Goal: Information Seeking & Learning: Learn about a topic

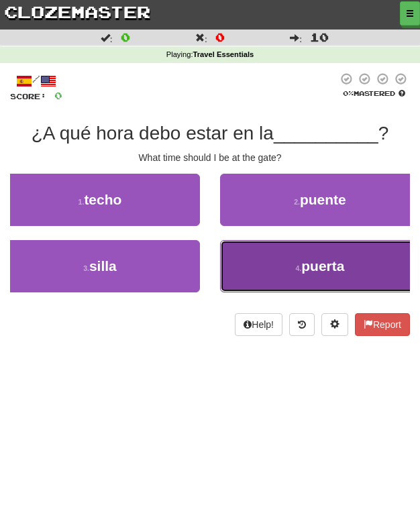
click at [287, 263] on button "4 . puerta" at bounding box center [320, 266] width 200 height 52
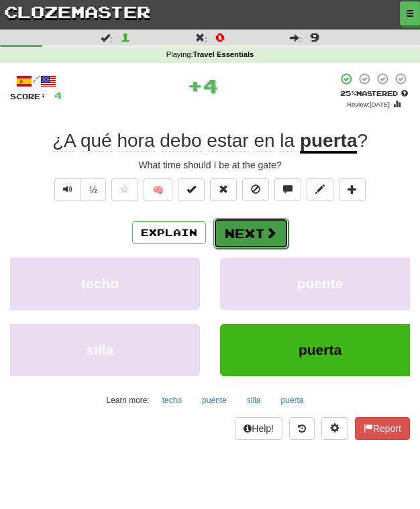
click at [252, 220] on button "Next" at bounding box center [250, 233] width 75 height 31
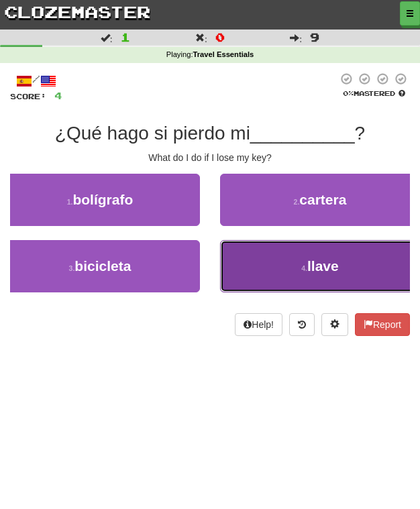
click at [252, 271] on button "4 . llave" at bounding box center [320, 266] width 200 height 52
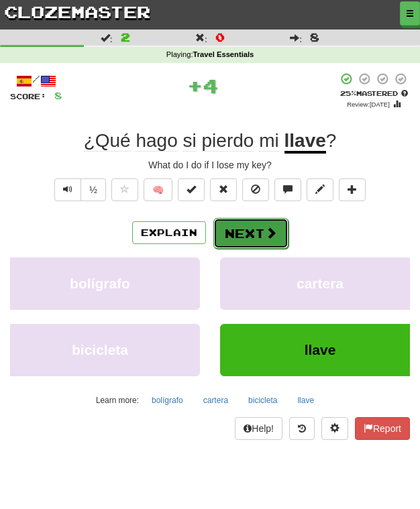
click at [247, 223] on button "Next" at bounding box center [250, 233] width 75 height 31
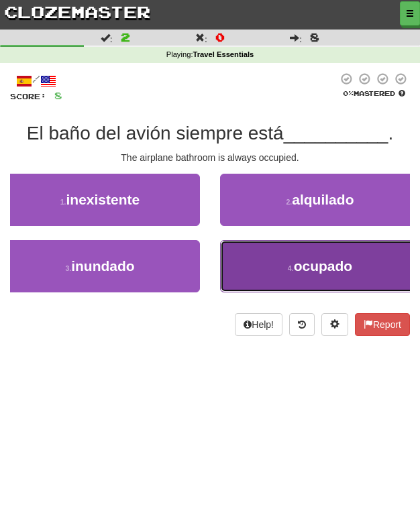
click at [268, 254] on button "4 . ocupado" at bounding box center [320, 266] width 200 height 52
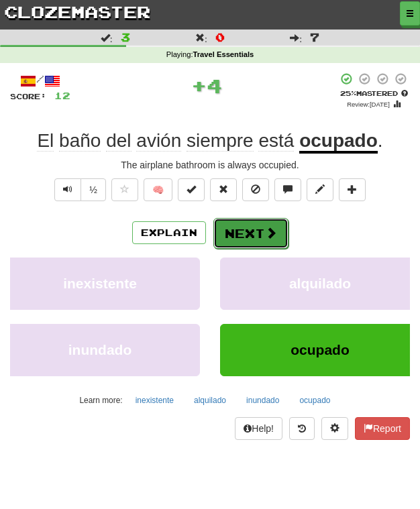
click at [231, 223] on button "Next" at bounding box center [250, 233] width 75 height 31
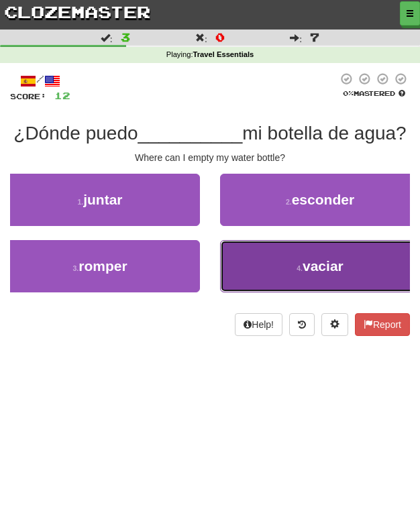
click at [296, 272] on small "4 ." at bounding box center [299, 268] width 6 height 8
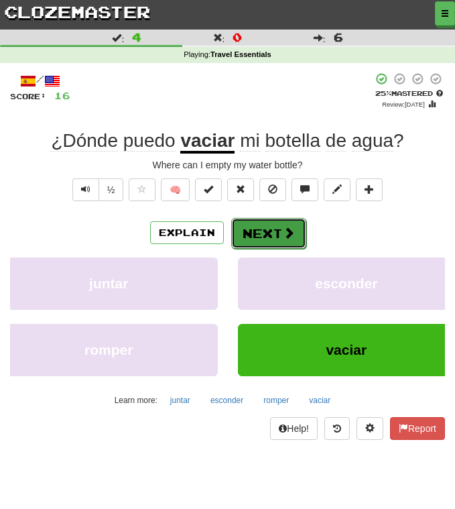
click at [272, 231] on button "Next" at bounding box center [268, 233] width 75 height 31
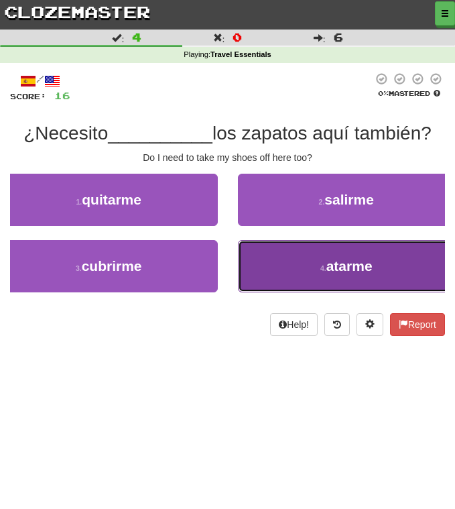
click at [333, 282] on button "4 . [GEOGRAPHIC_DATA]" at bounding box center [347, 266] width 218 height 52
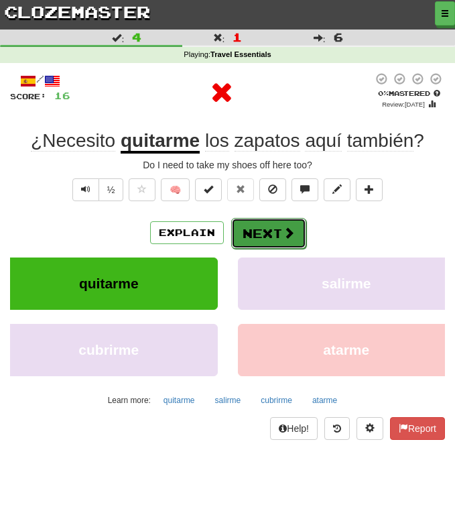
click at [287, 244] on button "Next" at bounding box center [268, 233] width 75 height 31
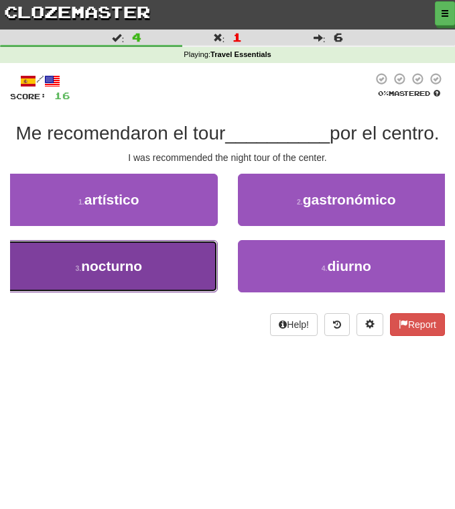
click at [151, 264] on button "3 . nocturno" at bounding box center [109, 266] width 218 height 52
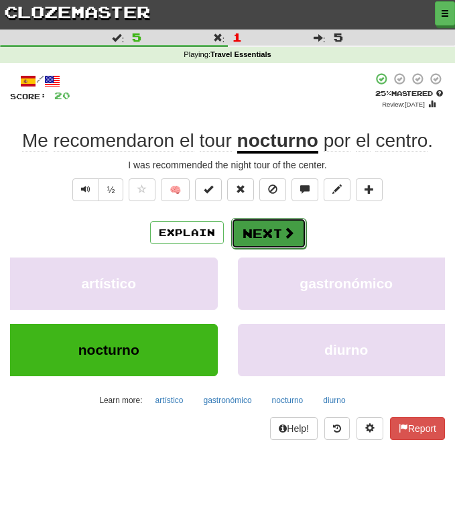
click at [270, 245] on button "Next" at bounding box center [268, 233] width 75 height 31
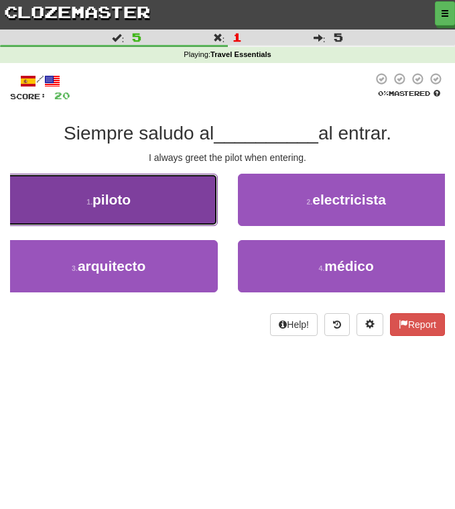
click at [176, 206] on button "1 . piloto" at bounding box center [109, 200] width 218 height 52
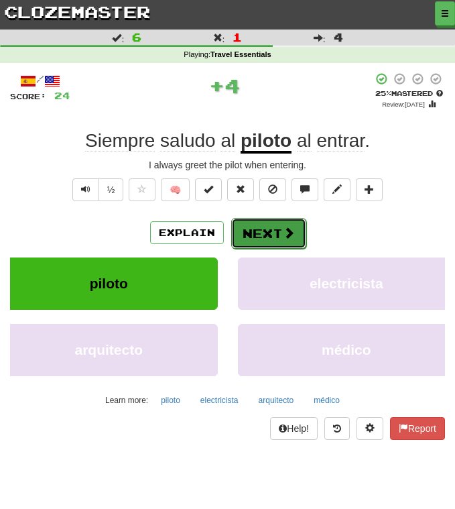
click at [270, 231] on button "Next" at bounding box center [268, 233] width 75 height 31
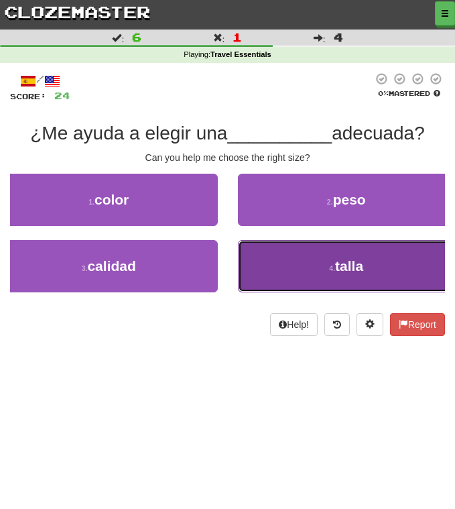
click at [303, 290] on button "4 . talla" at bounding box center [347, 266] width 218 height 52
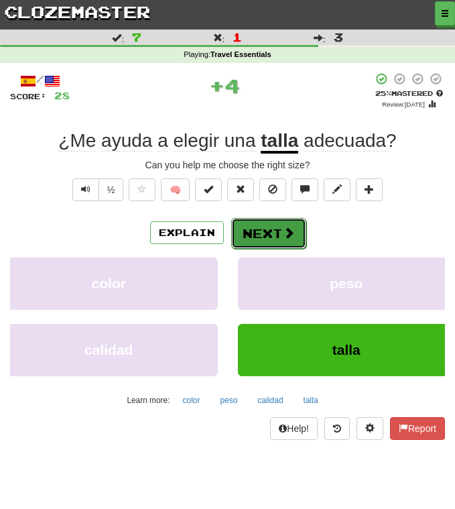
click at [263, 226] on button "Next" at bounding box center [268, 233] width 75 height 31
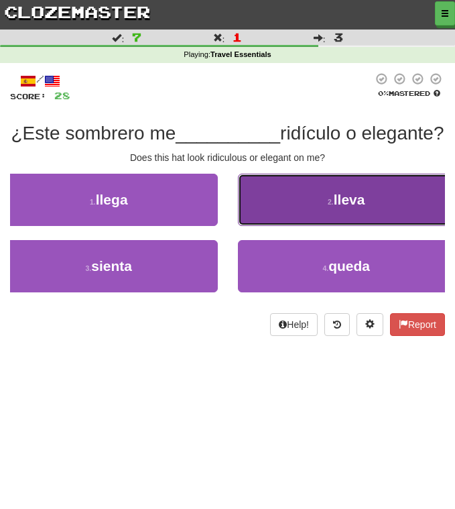
click at [339, 226] on button "2 . lleva" at bounding box center [347, 200] width 218 height 52
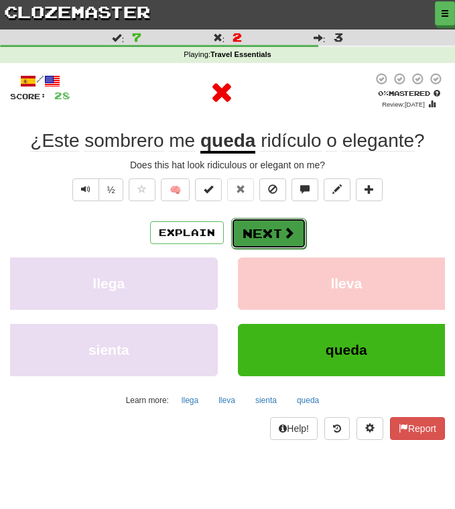
click at [284, 231] on span at bounding box center [289, 233] width 12 height 12
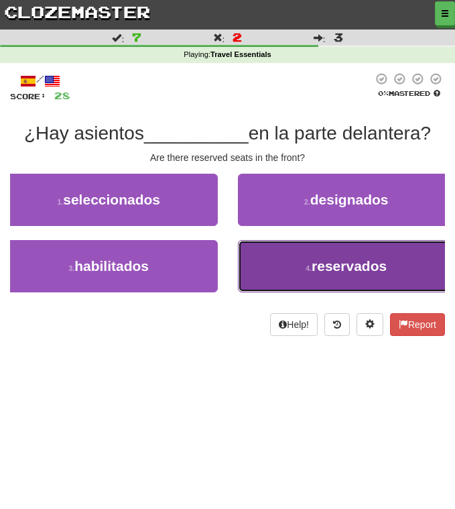
click at [311, 275] on button "4 . reservados" at bounding box center [347, 266] width 218 height 52
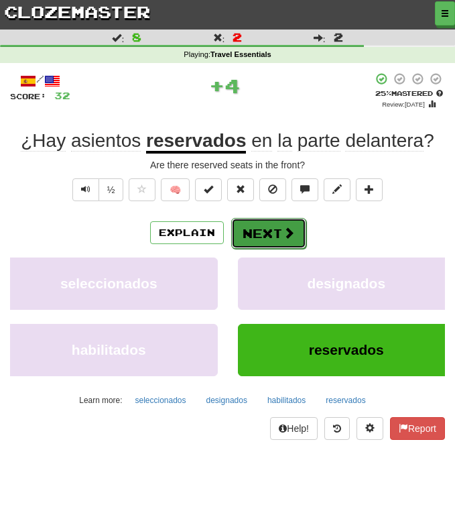
click at [261, 227] on button "Next" at bounding box center [268, 233] width 75 height 31
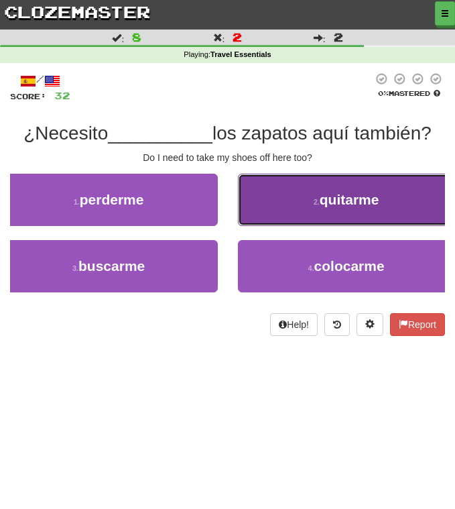
click at [299, 197] on button "2 . quitarme" at bounding box center [347, 200] width 218 height 52
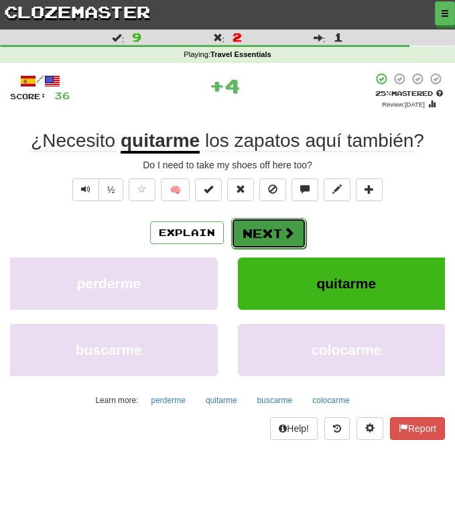
click at [257, 235] on button "Next" at bounding box center [268, 233] width 75 height 31
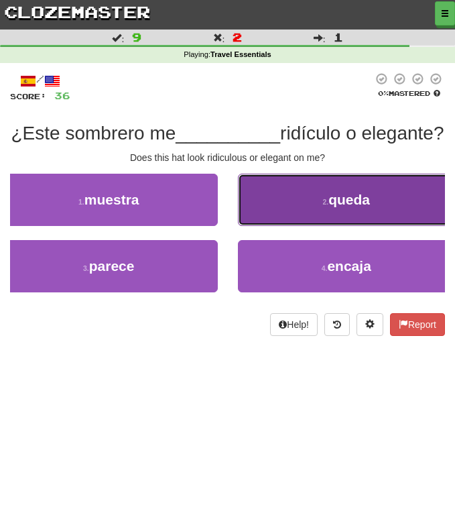
click at [317, 226] on button "2 . queda" at bounding box center [347, 200] width 218 height 52
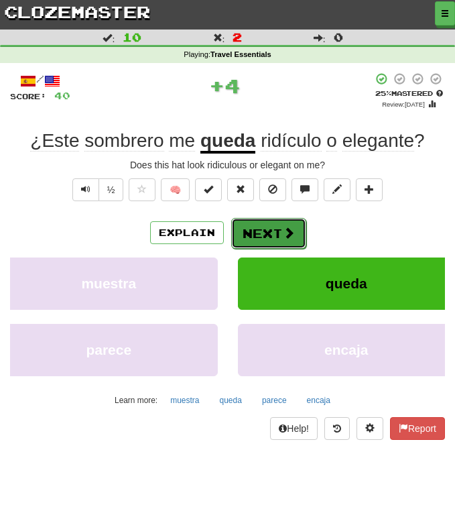
click at [253, 239] on button "Next" at bounding box center [268, 233] width 75 height 31
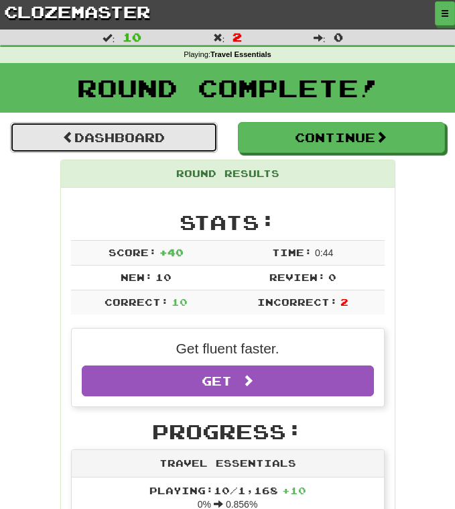
click at [125, 133] on link "Dashboard" at bounding box center [114, 137] width 208 height 31
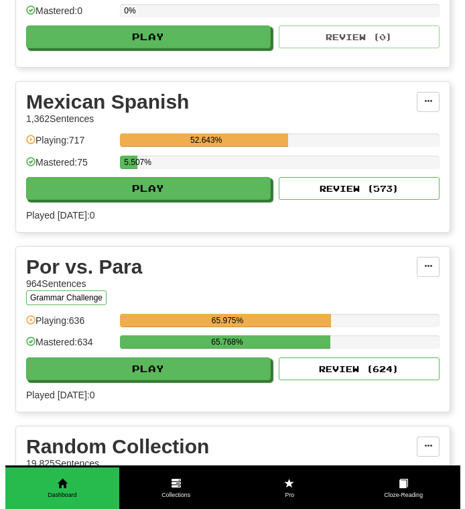
scroll to position [2817, 0]
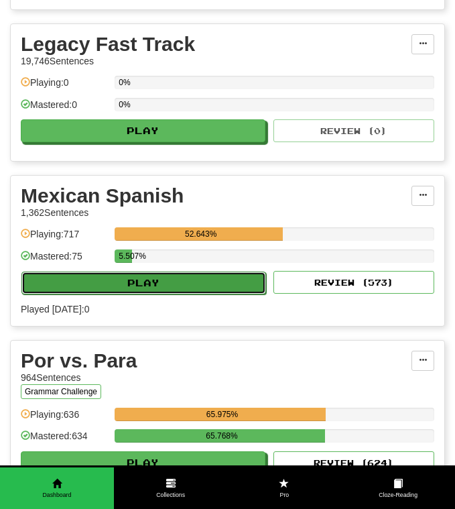
click at [201, 280] on button "Play" at bounding box center [143, 283] width 245 height 23
select select "**"
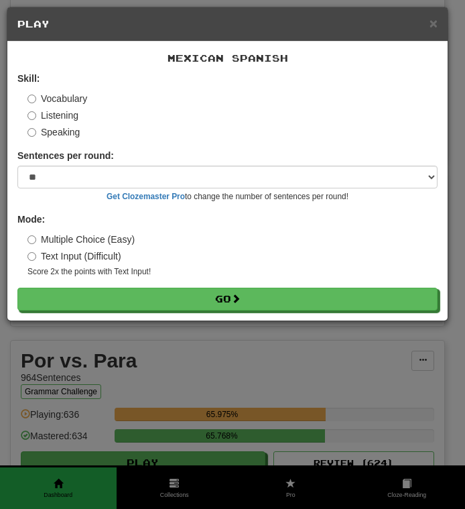
click at [66, 121] on label "Listening" at bounding box center [52, 115] width 51 height 13
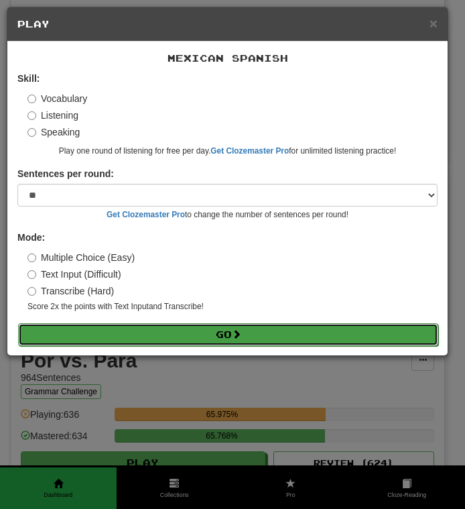
click at [142, 336] on button "Go" at bounding box center [228, 334] width 420 height 23
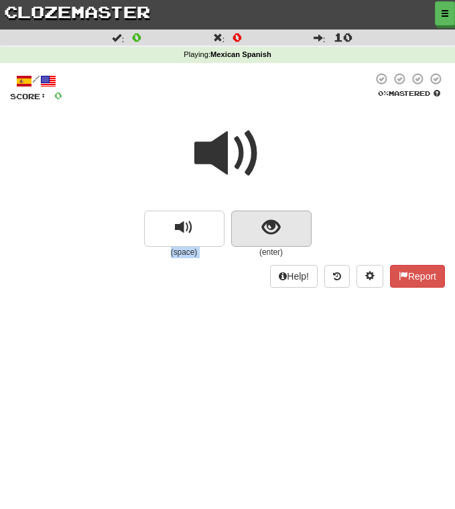
click at [252, 211] on div "(space) (enter)" at bounding box center [227, 187] width 435 height 144
drag, startPoint x: 252, startPoint y: 211, endPoint x: 225, endPoint y: 153, distance: 63.9
click at [225, 153] on span at bounding box center [227, 153] width 67 height 67
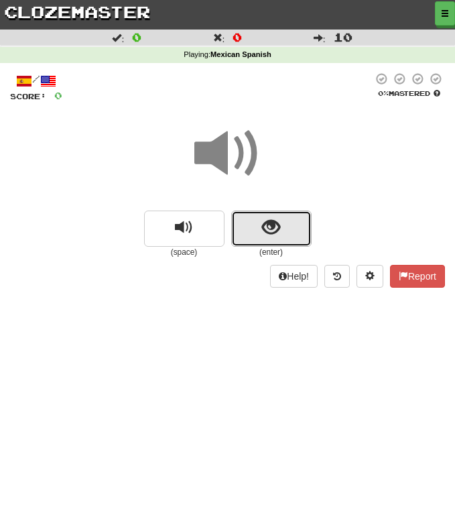
click at [262, 235] on button "show sentence" at bounding box center [271, 229] width 80 height 36
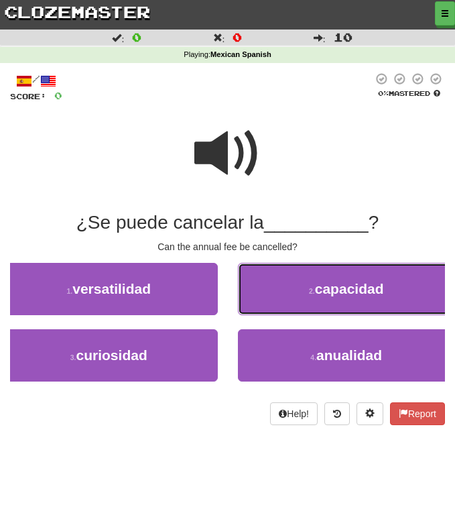
drag, startPoint x: 372, startPoint y: 293, endPoint x: 331, endPoint y: 396, distance: 110.2
click at [331, 396] on div "1 . versatilidad 2 . capacidad 3 . curiosidad 4 . anualidad" at bounding box center [227, 329] width 455 height 133
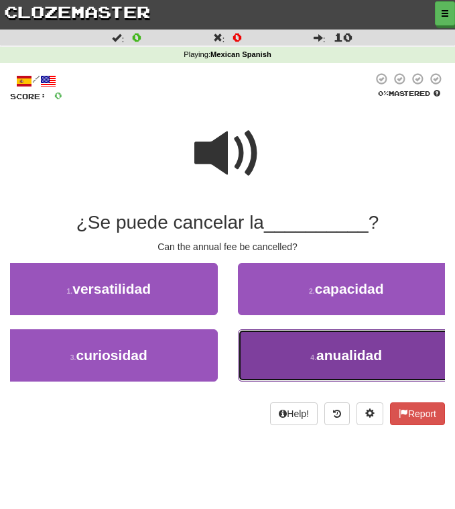
click at [294, 355] on button "4 . anualidad" at bounding box center [347, 355] width 218 height 52
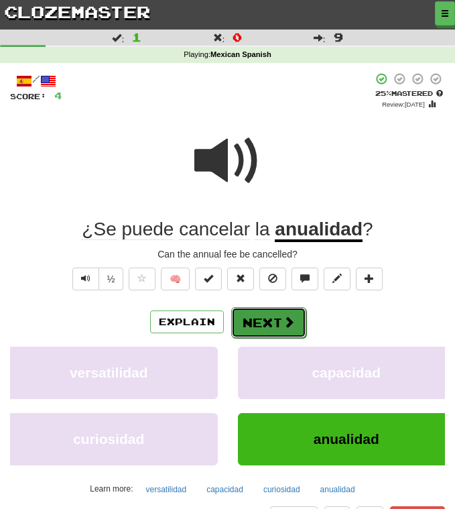
click at [258, 329] on button "Next" at bounding box center [268, 322] width 75 height 31
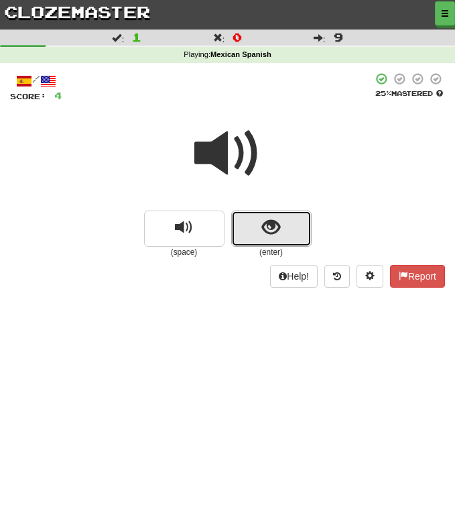
click at [284, 231] on button "show sentence" at bounding box center [271, 229] width 80 height 36
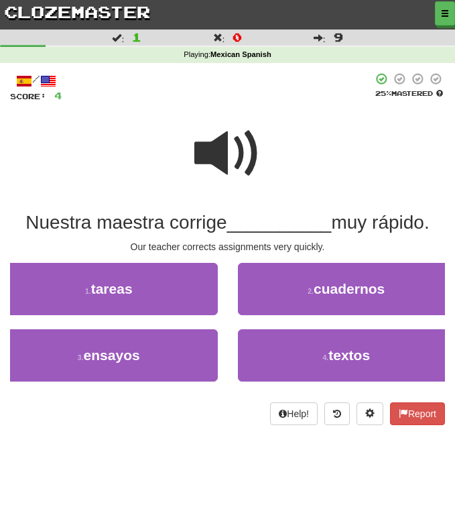
click at [213, 150] on span at bounding box center [227, 153] width 67 height 67
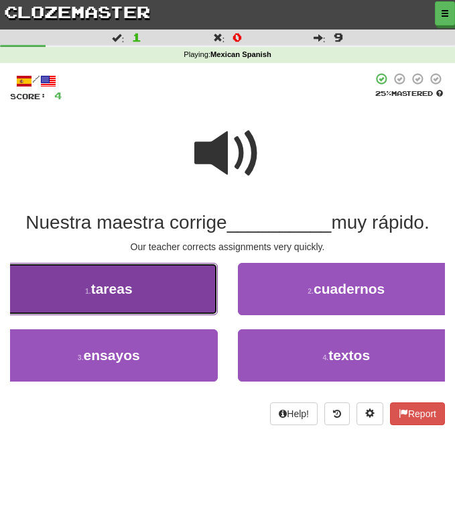
click at [156, 298] on button "1 . tareas" at bounding box center [109, 289] width 218 height 52
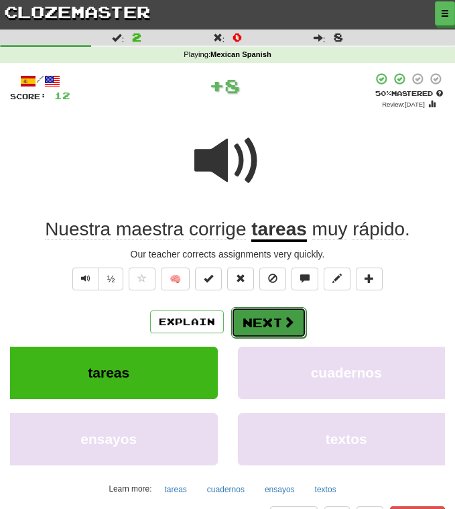
click at [264, 325] on button "Next" at bounding box center [268, 322] width 75 height 31
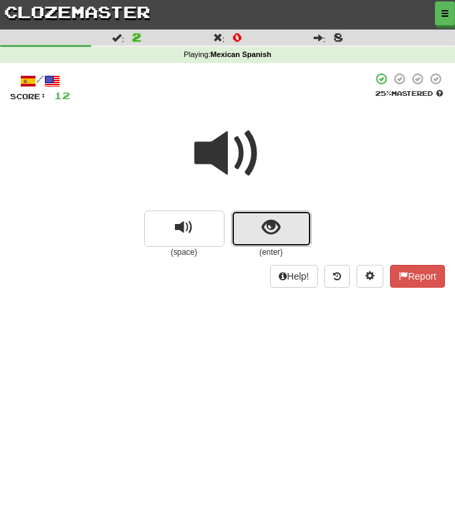
click at [259, 242] on button "show sentence" at bounding box center [271, 229] width 80 height 36
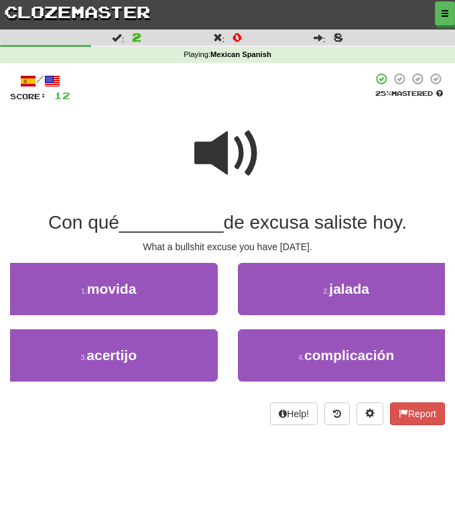
click at [215, 153] on span at bounding box center [227, 153] width 67 height 67
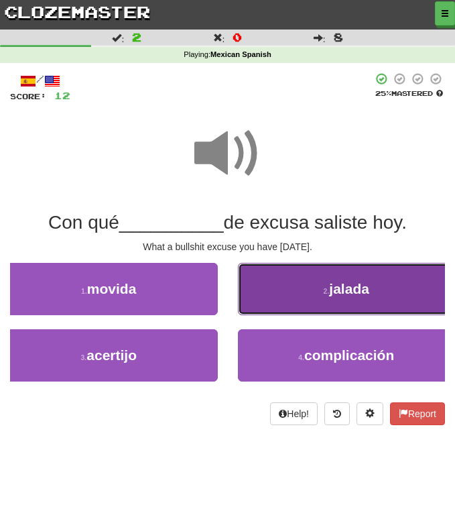
click at [362, 291] on span "jalada" at bounding box center [349, 288] width 40 height 15
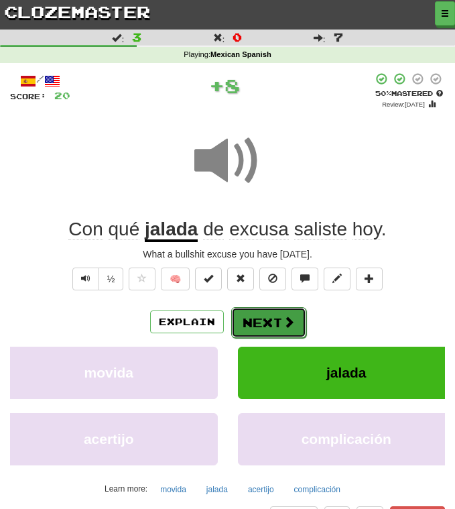
click at [269, 319] on button "Next" at bounding box center [268, 322] width 75 height 31
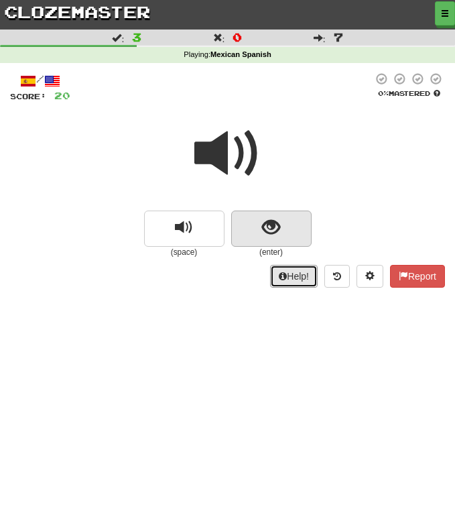
drag, startPoint x: 290, startPoint y: 270, endPoint x: 276, endPoint y: 237, distance: 36.1
click at [276, 237] on div "/ Score: 20 0 % Mastered (space) (enter) Help! Report" at bounding box center [227, 179] width 435 height 215
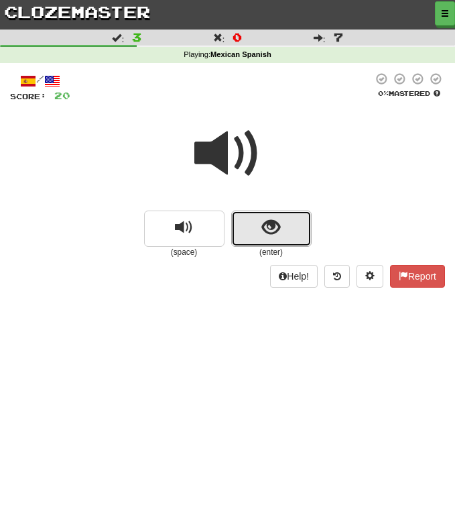
click at [276, 225] on span "show sentence" at bounding box center [271, 228] width 18 height 18
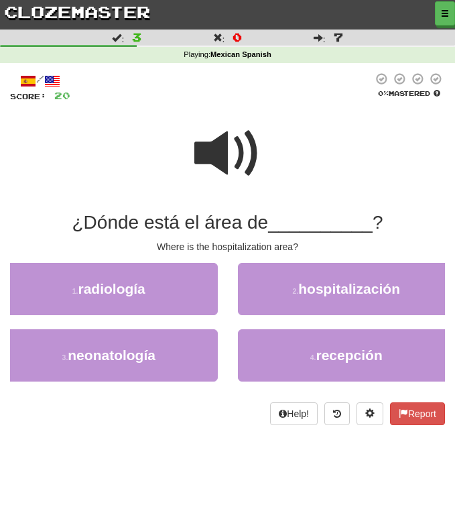
click at [215, 133] on span at bounding box center [227, 153] width 67 height 67
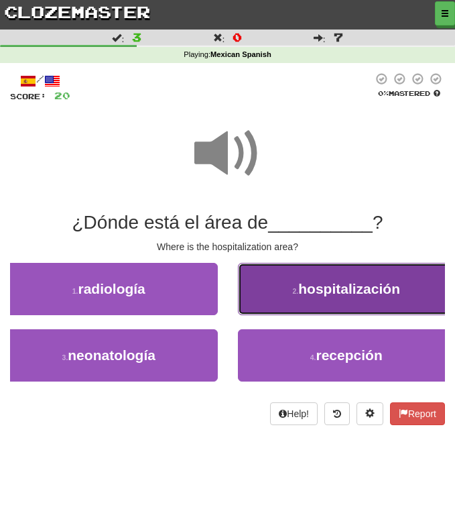
click at [312, 296] on span "hospitalización" at bounding box center [349, 288] width 102 height 15
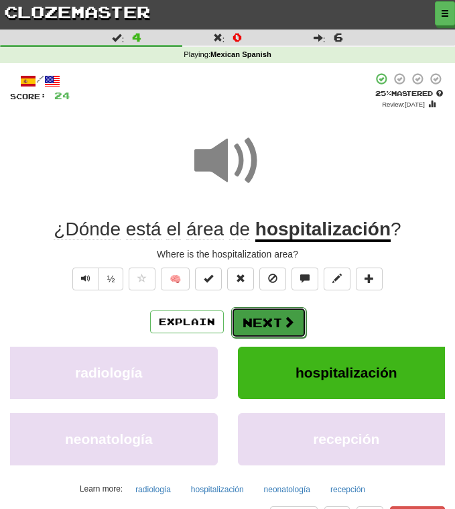
click at [292, 316] on span at bounding box center [289, 322] width 12 height 12
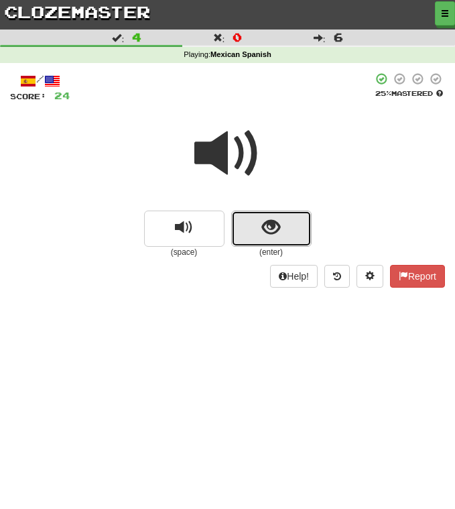
click at [254, 227] on button "show sentence" at bounding box center [271, 229] width 80 height 36
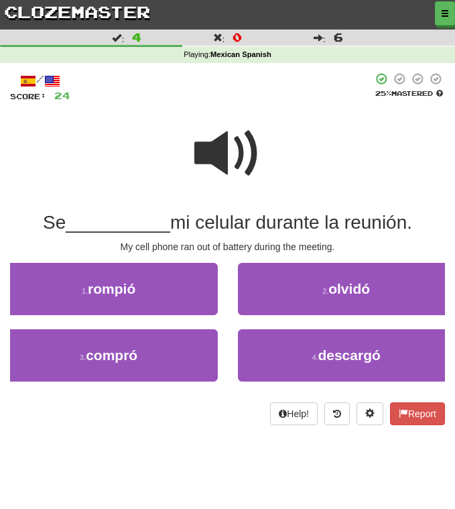
click at [257, 160] on span at bounding box center [227, 153] width 67 height 67
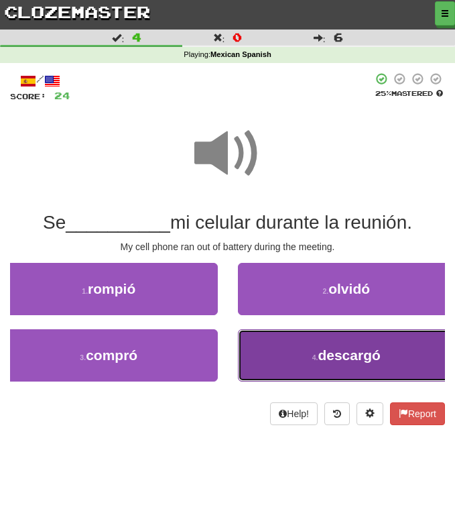
click at [280, 365] on button "4 . descargó" at bounding box center [347, 355] width 218 height 52
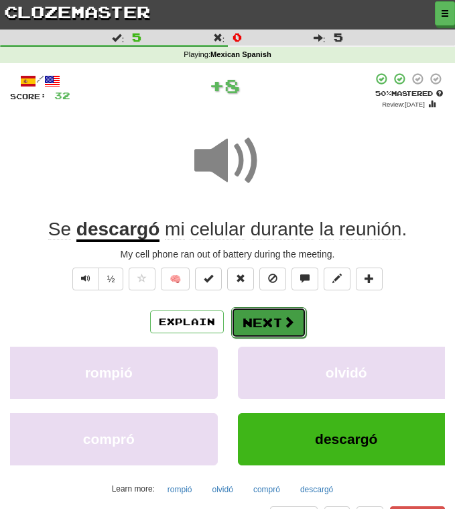
click at [264, 316] on button "Next" at bounding box center [268, 322] width 75 height 31
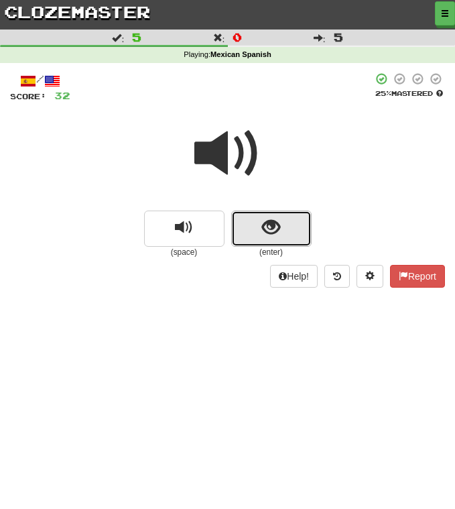
click at [247, 226] on button "show sentence" at bounding box center [271, 229] width 80 height 36
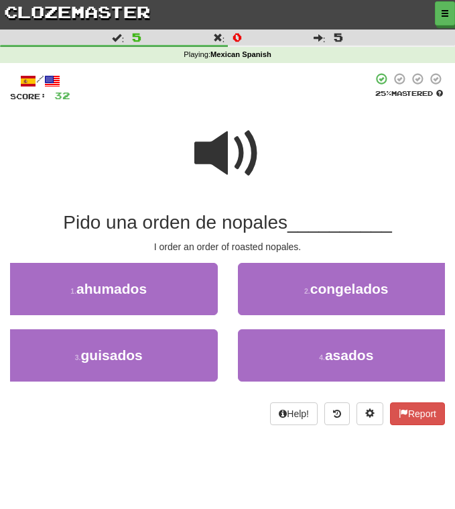
click at [229, 157] on span at bounding box center [227, 153] width 67 height 67
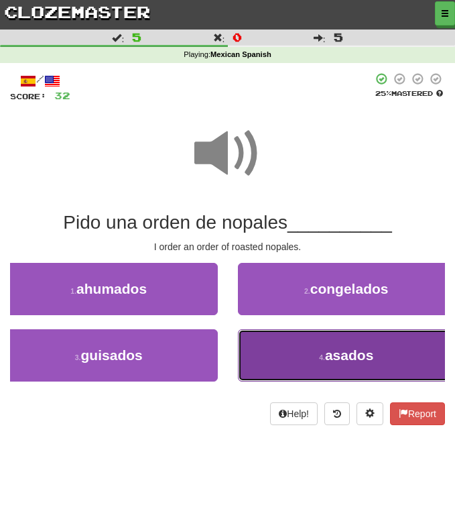
click at [298, 343] on button "4 . asados" at bounding box center [347, 355] width 218 height 52
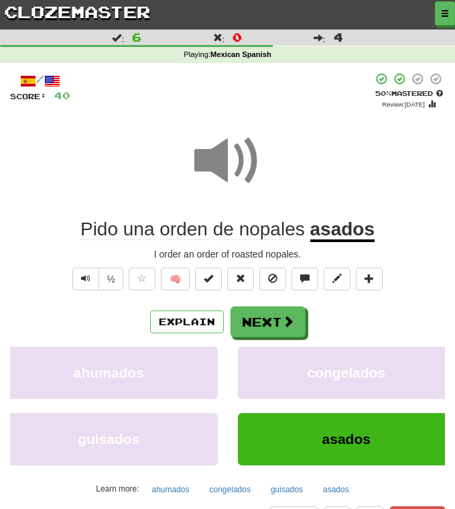
click at [246, 303] on div "/ Score: 40 + 8 50 % Mastered Review: 2025-08-29 Pido una orden de nopales asad…" at bounding box center [227, 300] width 435 height 457
click at [252, 320] on button "Next" at bounding box center [268, 322] width 75 height 31
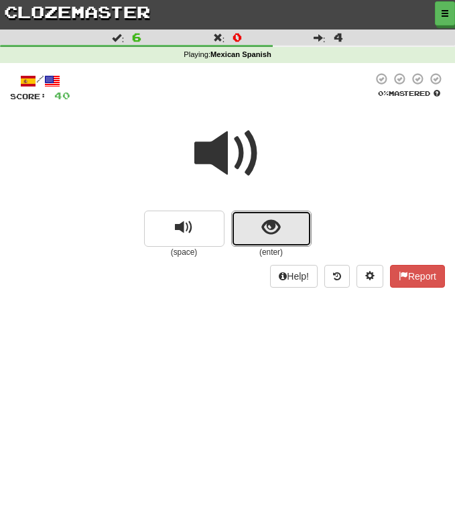
drag, startPoint x: 286, startPoint y: 226, endPoint x: 275, endPoint y: 209, distance: 20.8
click at [286, 227] on button "show sentence" at bounding box center [271, 229] width 80 height 36
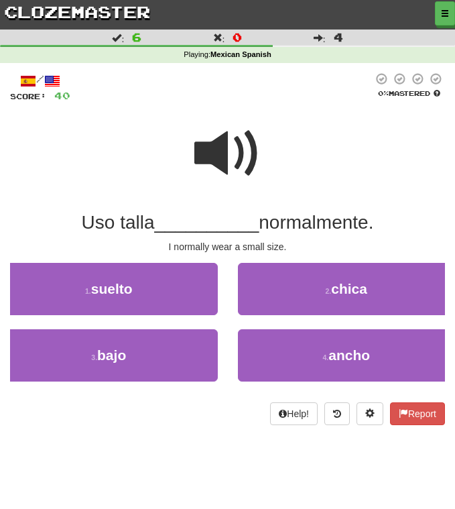
click at [256, 181] on span at bounding box center [227, 153] width 67 height 67
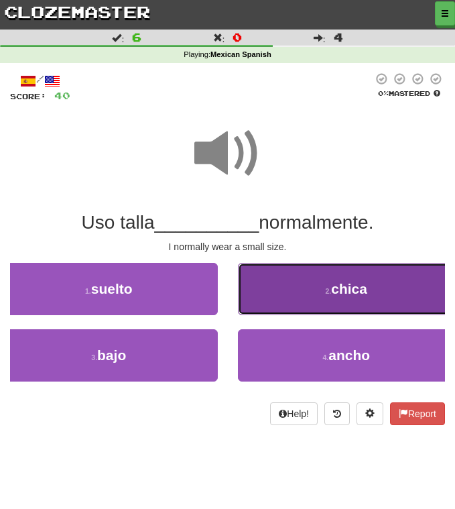
click at [321, 269] on button "2 . chica" at bounding box center [347, 289] width 218 height 52
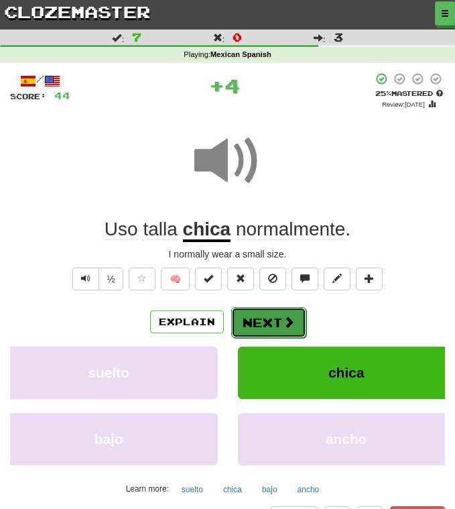
click at [288, 328] on span at bounding box center [289, 322] width 12 height 12
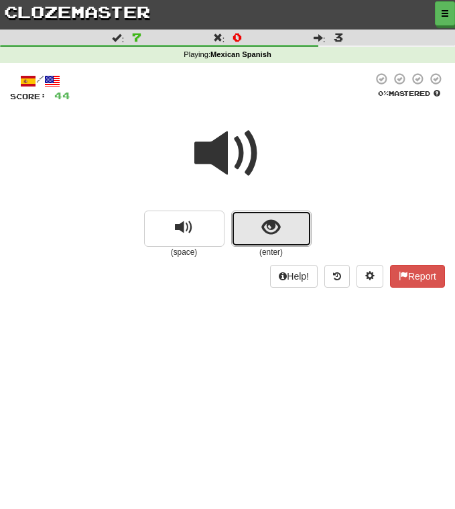
click at [253, 215] on button "show sentence" at bounding box center [271, 229] width 80 height 36
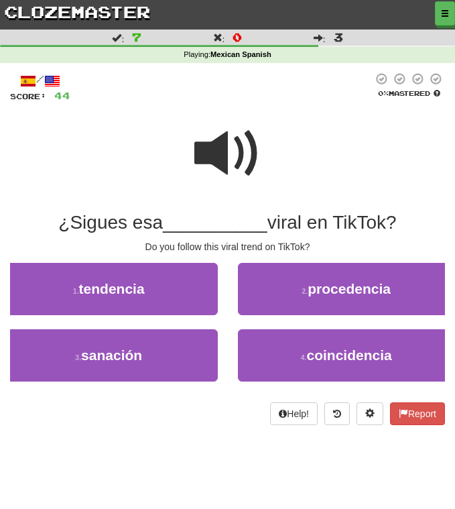
click at [233, 155] on span at bounding box center [227, 153] width 67 height 67
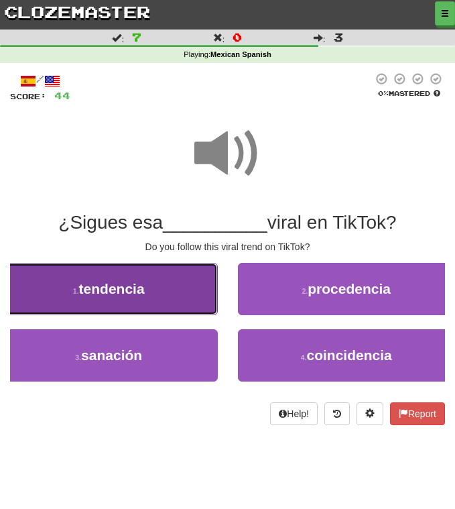
click at [188, 279] on button "1 . tendencia" at bounding box center [109, 289] width 218 height 52
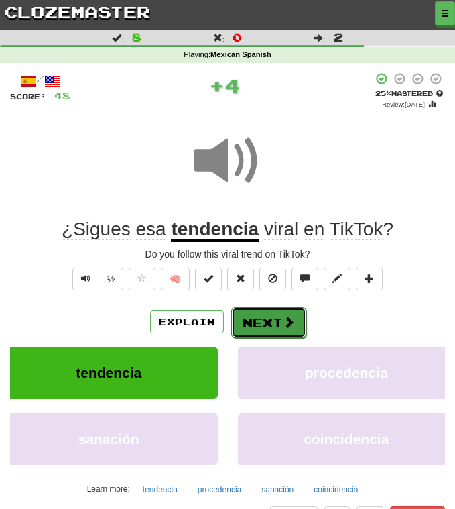
click at [292, 323] on span at bounding box center [289, 322] width 12 height 12
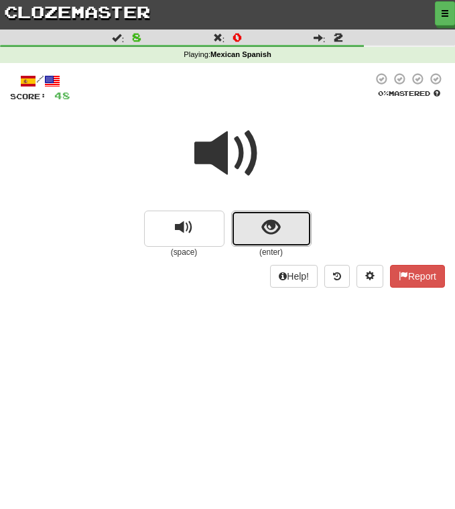
click at [262, 229] on button "show sentence" at bounding box center [271, 229] width 80 height 36
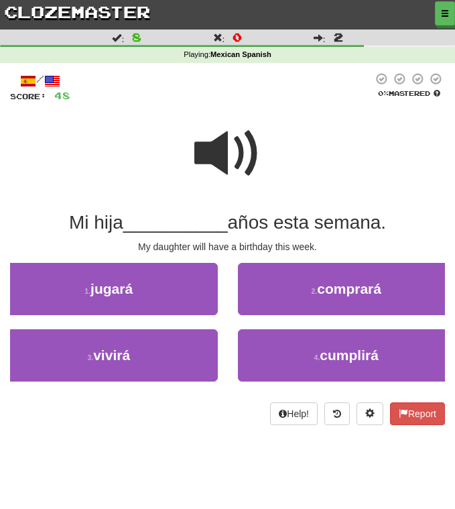
click at [226, 152] on span at bounding box center [227, 153] width 67 height 67
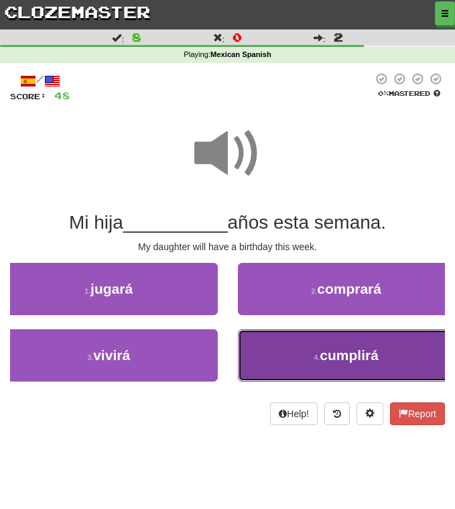
click at [309, 353] on button "4 . cumplirá" at bounding box center [347, 355] width 218 height 52
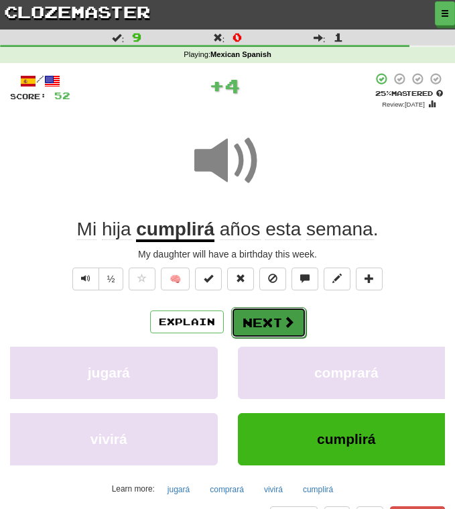
click at [270, 325] on button "Next" at bounding box center [268, 322] width 75 height 31
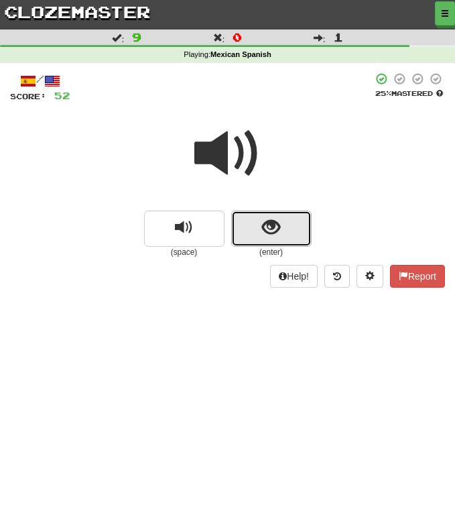
click at [276, 221] on span "show sentence" at bounding box center [271, 228] width 18 height 18
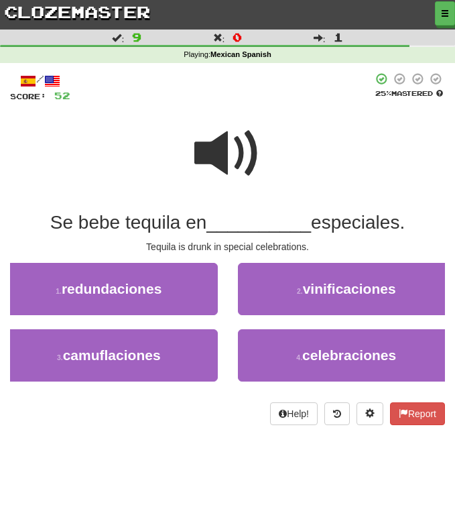
click at [226, 135] on span at bounding box center [227, 153] width 67 height 67
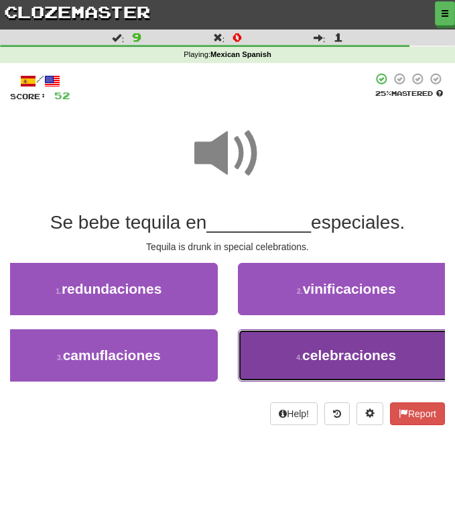
click at [292, 347] on button "4 . celebraciones" at bounding box center [347, 355] width 218 height 52
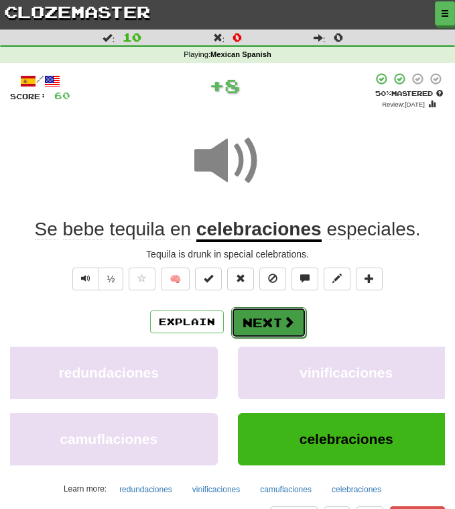
click at [286, 319] on span at bounding box center [289, 322] width 12 height 12
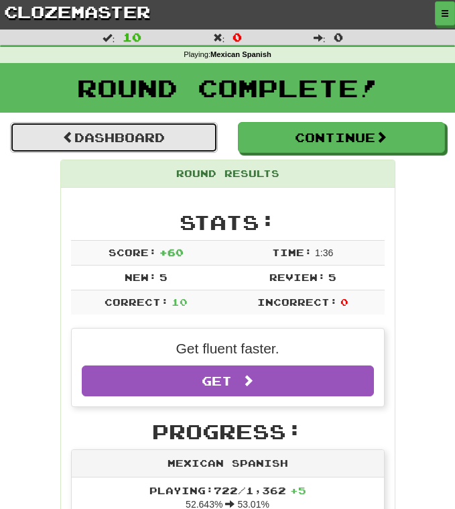
click at [150, 142] on link "Dashboard" at bounding box center [114, 137] width 208 height 31
